Goal: Task Accomplishment & Management: Manage account settings

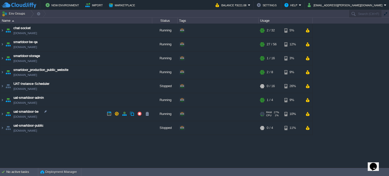
click at [5, 115] on img at bounding box center [8, 114] width 7 height 14
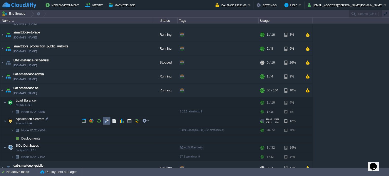
scroll to position [24, 0]
click at [109, 120] on td at bounding box center [107, 120] width 8 height 8
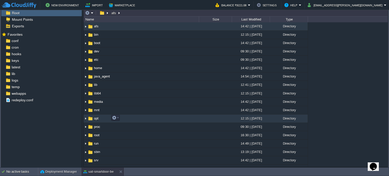
click at [96, 117] on span "opt" at bounding box center [96, 118] width 6 height 4
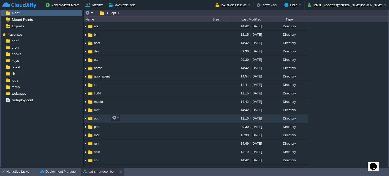
click at [96, 117] on span "opt" at bounding box center [96, 118] width 6 height 4
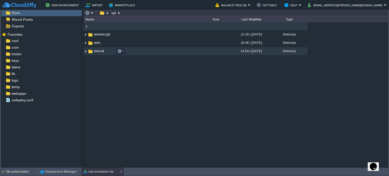
click at [99, 52] on span "tomcat" at bounding box center [99, 51] width 12 height 4
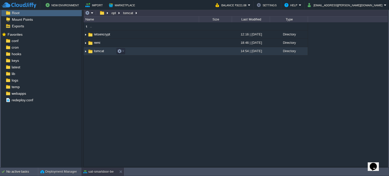
click at [99, 52] on span "tomcat" at bounding box center [99, 51] width 12 height 4
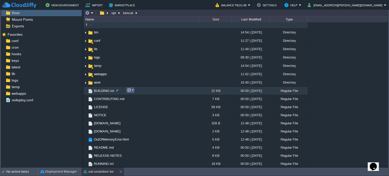
scroll to position [0, 0]
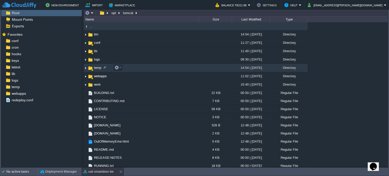
click at [98, 67] on span "temp" at bounding box center [97, 68] width 9 height 4
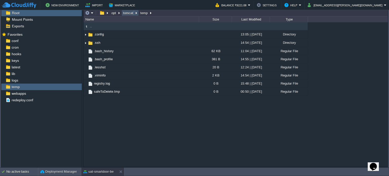
click at [127, 13] on button "tomcat" at bounding box center [128, 13] width 12 height 5
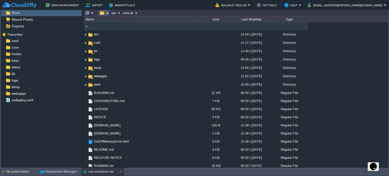
click at [102, 13] on button "button" at bounding box center [101, 13] width 7 height 5
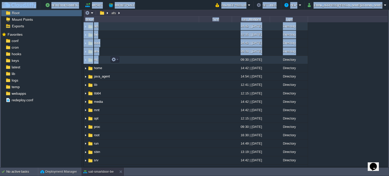
drag, startPoint x: 170, startPoint y: 3, endPoint x: 176, endPoint y: 59, distance: 56.0
click at [176, 59] on body "New Environment Import Marketplace Bonus ₹0.00 Upgrade Account Balance ₹9221.08…" at bounding box center [194, 88] width 389 height 176
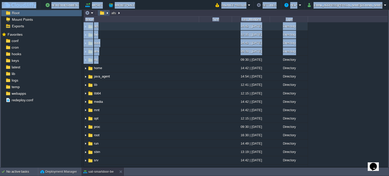
click at [98, 13] on button "button" at bounding box center [101, 13] width 7 height 5
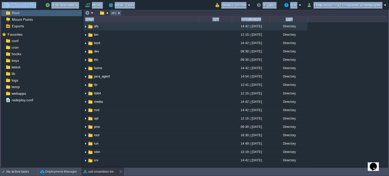
click at [112, 14] on button "afs" at bounding box center [114, 13] width 7 height 5
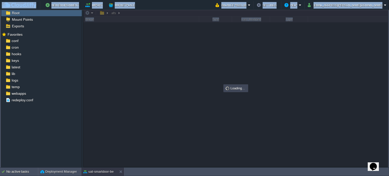
click at [112, 14] on div at bounding box center [236, 87] width 304 height 157
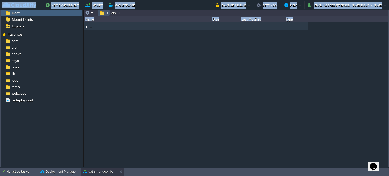
click at [100, 13] on button "button" at bounding box center [101, 13] width 7 height 5
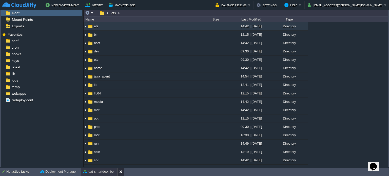
click at [119, 169] on div at bounding box center [120, 172] width 7 height 8
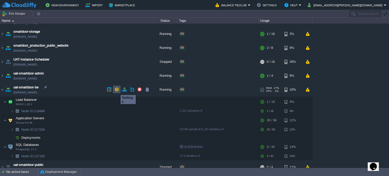
click at [117, 90] on button "button" at bounding box center [116, 89] width 5 height 5
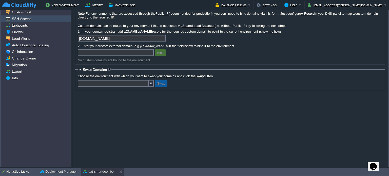
click at [24, 21] on span "SSH Access" at bounding box center [21, 18] width 21 height 5
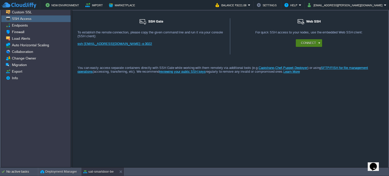
click at [318, 44] on div "Connect" at bounding box center [309, 43] width 20 height 8
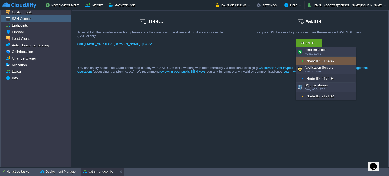
click at [322, 70] on div "Application Servers Tomcat 9.0.98" at bounding box center [325, 70] width 59 height 10
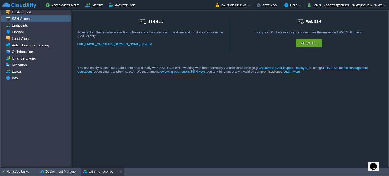
click at [266, 51] on div "SSH Gate For remote connection you require SSH public key to be added to the ac…" at bounding box center [229, 36] width 315 height 36
click at [313, 44] on button "Connect" at bounding box center [308, 42] width 15 height 5
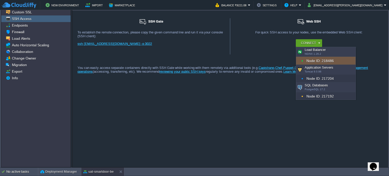
click at [313, 71] on span "Tomcat 9.0.98" at bounding box center [312, 71] width 17 height 3
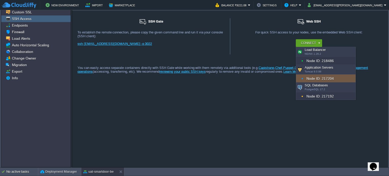
click at [331, 76] on div "Node ID: 217204" at bounding box center [325, 78] width 59 height 8
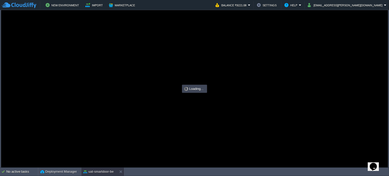
click at [331, 76] on div at bounding box center [194, 89] width 386 height 158
type input "#000000"
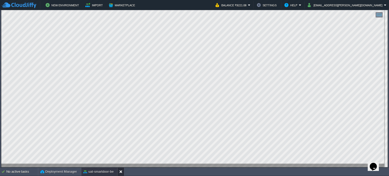
click at [120, 171] on button at bounding box center [121, 171] width 5 height 5
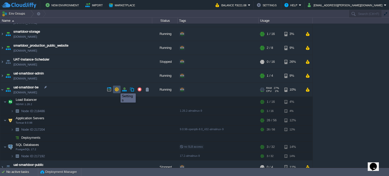
click at [117, 89] on button "button" at bounding box center [116, 89] width 5 height 5
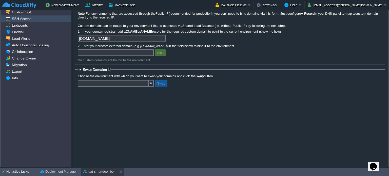
click at [28, 18] on span "SSH Access" at bounding box center [21, 18] width 21 height 5
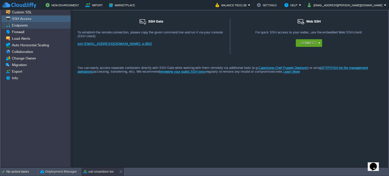
click at [25, 26] on span "Endpoints" at bounding box center [20, 25] width 18 height 5
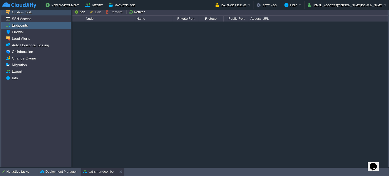
click at [24, 13] on span "Custom SSL" at bounding box center [22, 12] width 22 height 5
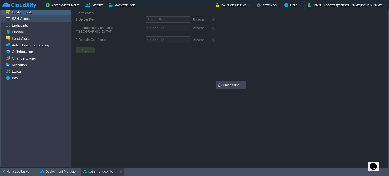
click at [24, 21] on span "SSH Access" at bounding box center [21, 18] width 21 height 5
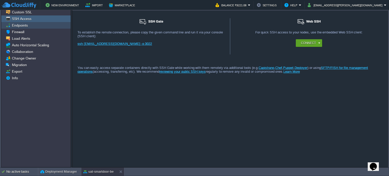
click at [22, 28] on span "Endpoints" at bounding box center [20, 25] width 18 height 5
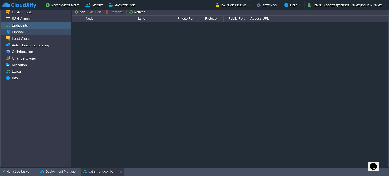
click at [21, 30] on span "Firewall" at bounding box center [18, 32] width 14 height 5
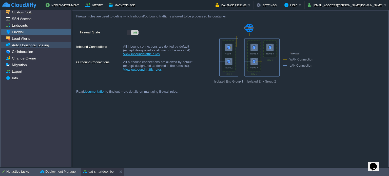
click at [21, 44] on span "Auto Horizontal Scaling" at bounding box center [30, 45] width 39 height 5
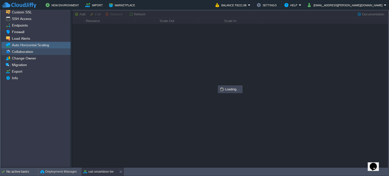
click at [19, 52] on span "Collaboration" at bounding box center [22, 51] width 23 height 5
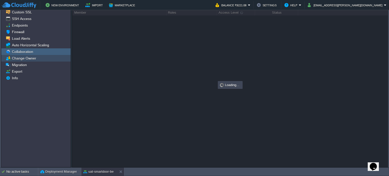
click at [21, 60] on span "Change Owner" at bounding box center [24, 58] width 26 height 5
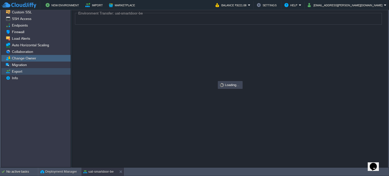
click at [20, 69] on span "Export" at bounding box center [17, 71] width 12 height 5
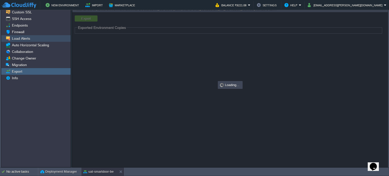
click at [20, 39] on span "Load Alerts" at bounding box center [21, 38] width 20 height 5
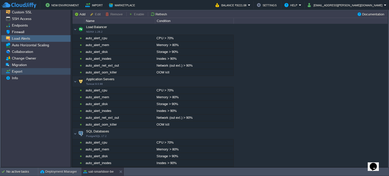
click at [37, 73] on div "Export" at bounding box center [35, 71] width 69 height 7
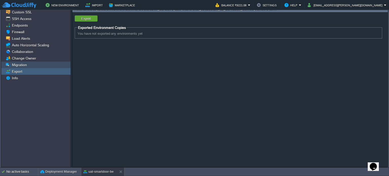
click at [31, 65] on div "Migration" at bounding box center [35, 64] width 69 height 7
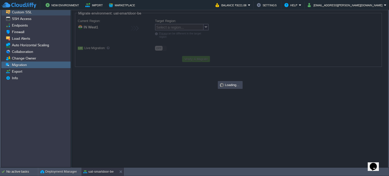
click at [27, 13] on span "Custom SSL" at bounding box center [22, 12] width 22 height 5
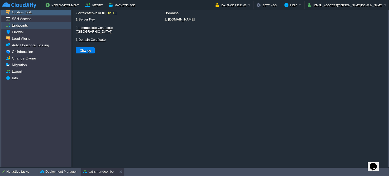
click at [27, 24] on span "Endpoints" at bounding box center [20, 25] width 18 height 5
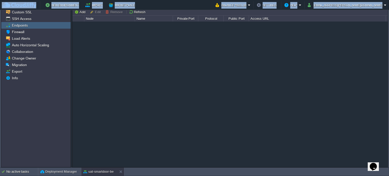
drag, startPoint x: 171, startPoint y: 10, endPoint x: 170, endPoint y: 44, distance: 33.9
click at [170, 44] on body "New Environment Import Marketplace Bonus ₹0.00 Upgrade Account Balance ₹9221.08…" at bounding box center [194, 88] width 389 height 176
click at [122, 172] on button at bounding box center [121, 171] width 5 height 5
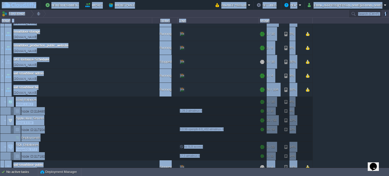
click at [176, 3] on td "New Environment Import Marketplace" at bounding box center [106, 5] width 208 height 8
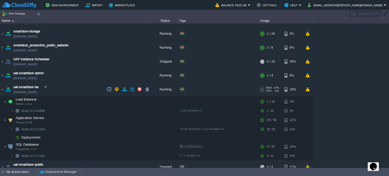
scroll to position [30, 0]
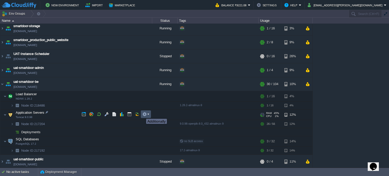
click at [143, 114] on button "button" at bounding box center [144, 114] width 5 height 5
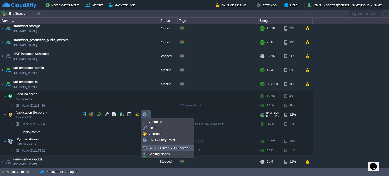
click at [161, 148] on span "SFTP / Direct SSH Access" at bounding box center [169, 148] width 40 height 4
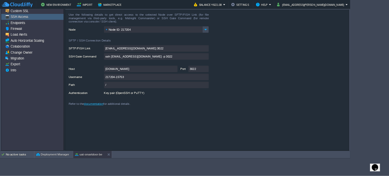
scroll to position [28, 0]
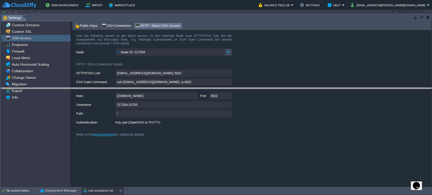
drag, startPoint x: 331, startPoint y: 17, endPoint x: 332, endPoint y: 91, distance: 73.6
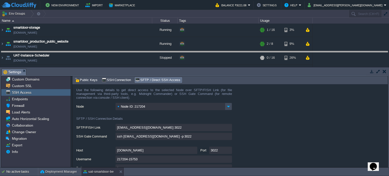
drag, startPoint x: 259, startPoint y: 72, endPoint x: 259, endPoint y: 47, distance: 25.1
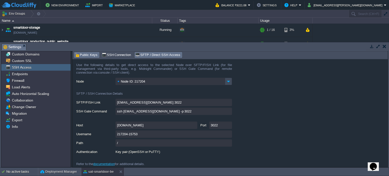
click at [89, 57] on span "Public Keys" at bounding box center [86, 55] width 23 height 6
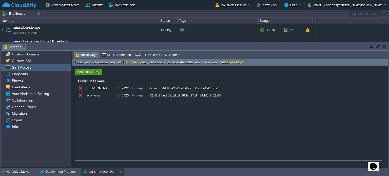
click at [91, 70] on button "Add Public Key" at bounding box center [88, 72] width 26 height 5
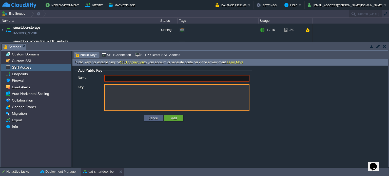
click at [130, 95] on textarea "Key:" at bounding box center [176, 97] width 145 height 27
paste textarea "ssh-rsa AAAAB3NzaC1yc2EAAAADAQABAAABAQDHuYJTCSDBNrsnC33uhfVVStUc/Vy3ePKPT+v7ngM…"
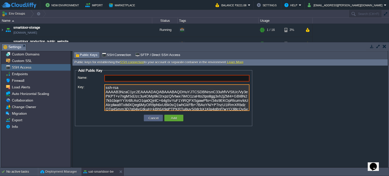
scroll to position [12, 0]
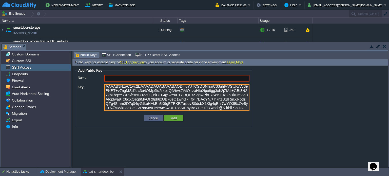
type textarea "ssh-rsa AAAAB3NzaC1yc2EAAAADAQABAAABAQDHuYJTCSDBNrsnC33uhfVVStUc/Vy3ePKPT+v7ngM…"
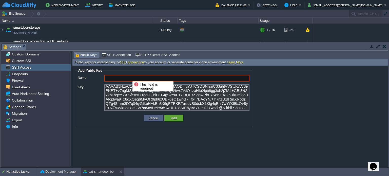
click at [129, 77] on input "Name:" at bounding box center [176, 78] width 145 height 7
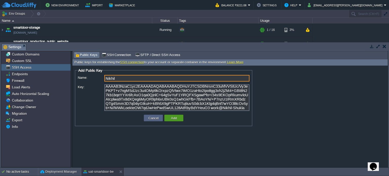
type input "Nikhil"
click at [167, 117] on td "Add" at bounding box center [173, 118] width 19 height 7
